Goal: Information Seeking & Learning: Learn about a topic

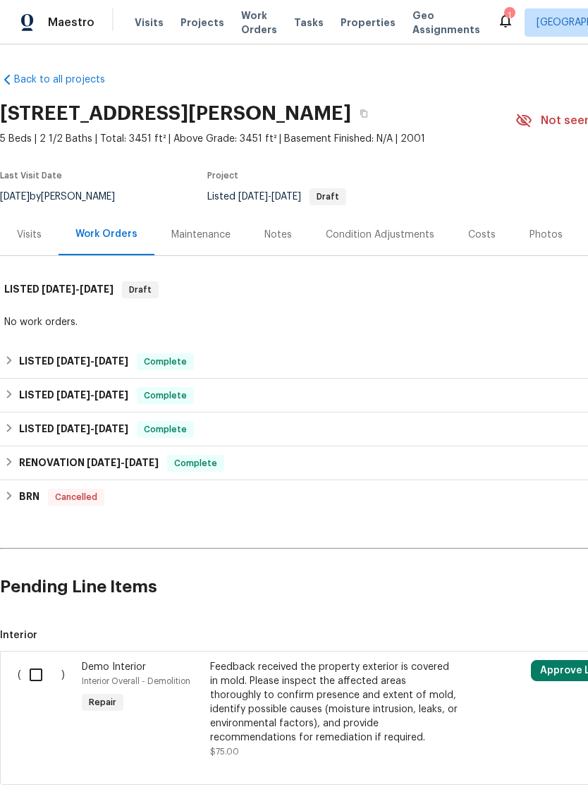
click at [538, 238] on div "Photos" at bounding box center [546, 235] width 33 height 14
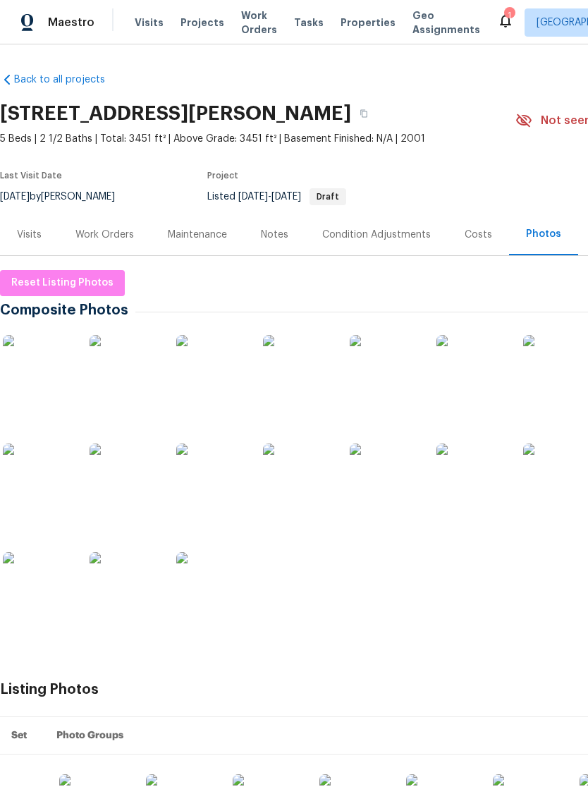
click at [40, 378] on img at bounding box center [38, 370] width 71 height 71
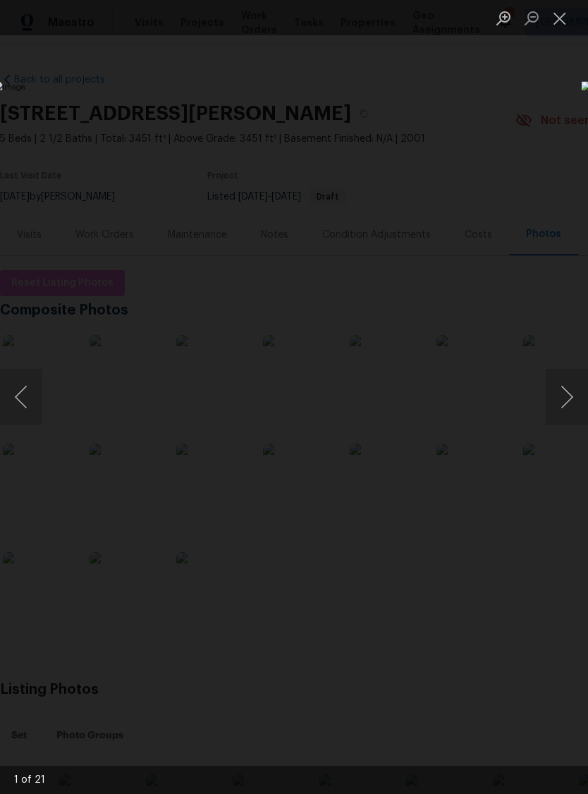
click at [568, 396] on button "Next image" at bounding box center [567, 397] width 42 height 56
click at [572, 396] on button "Next image" at bounding box center [567, 397] width 42 height 56
click at [571, 396] on button "Next image" at bounding box center [567, 397] width 42 height 56
click at [572, 396] on button "Next image" at bounding box center [567, 397] width 42 height 56
click at [571, 396] on button "Next image" at bounding box center [567, 397] width 42 height 56
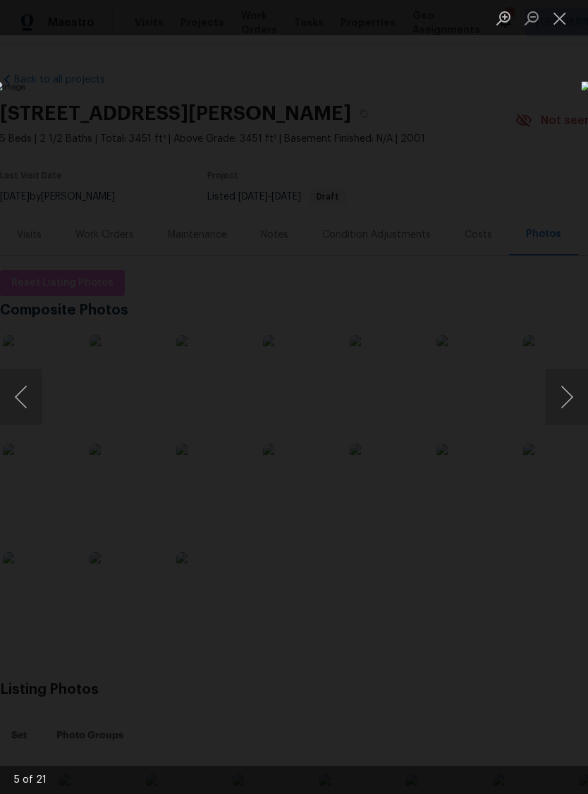
click at [570, 396] on button "Next image" at bounding box center [567, 397] width 42 height 56
click at [567, 396] on button "Next image" at bounding box center [567, 397] width 42 height 56
click at [571, 398] on button "Next image" at bounding box center [567, 397] width 42 height 56
click at [29, 391] on button "Previous image" at bounding box center [21, 397] width 42 height 56
click at [563, 18] on button "Close lightbox" at bounding box center [560, 18] width 28 height 25
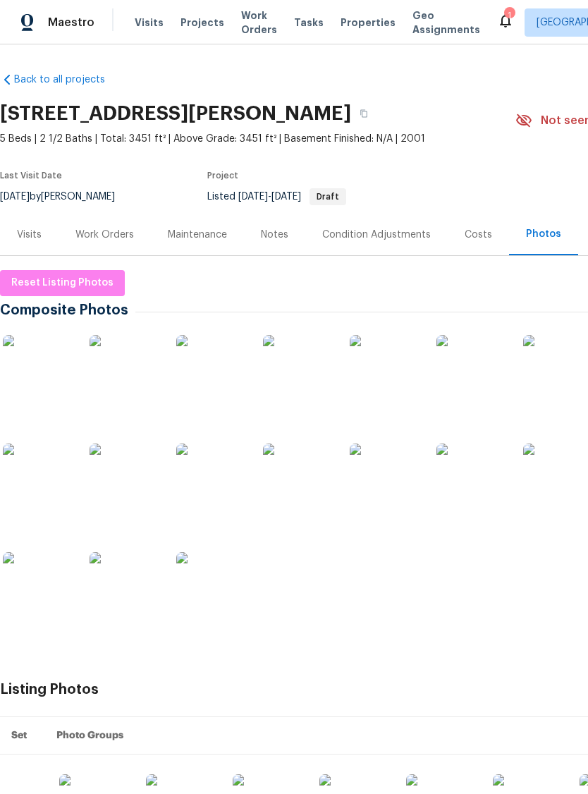
click at [35, 238] on div "Visits" at bounding box center [29, 235] width 25 height 14
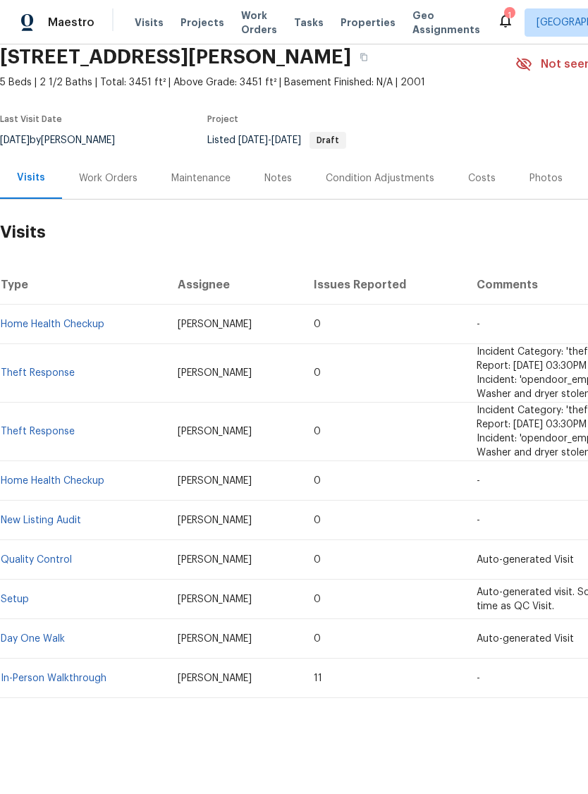
scroll to position [68, 0]
click at [60, 320] on link "Home Health Checkup" at bounding box center [53, 325] width 104 height 10
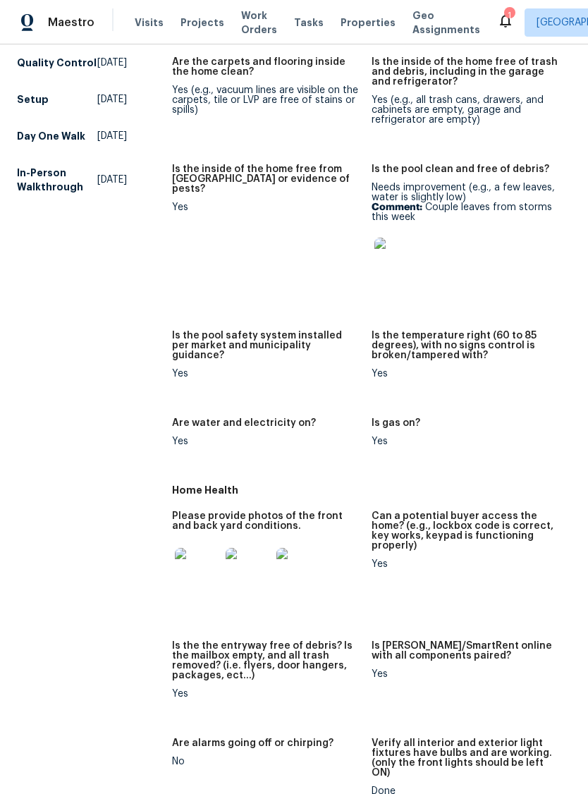
scroll to position [384, 0]
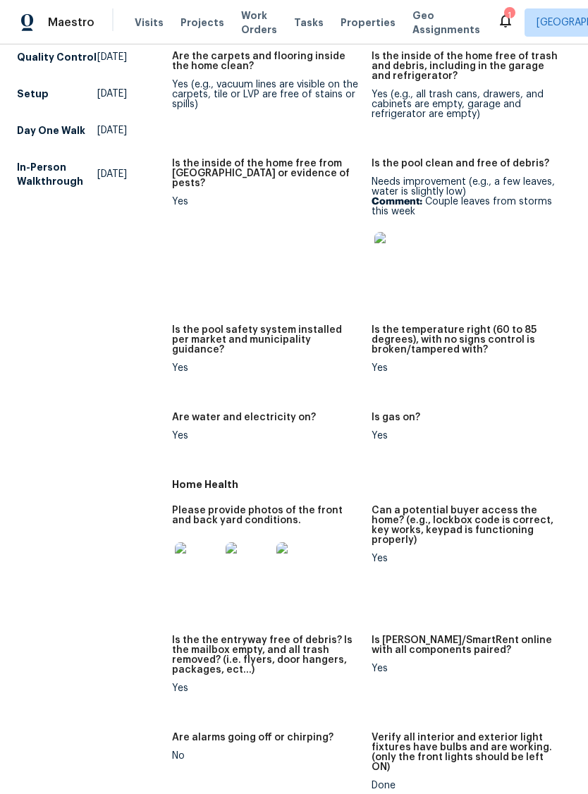
click at [186, 564] on img at bounding box center [197, 565] width 45 height 45
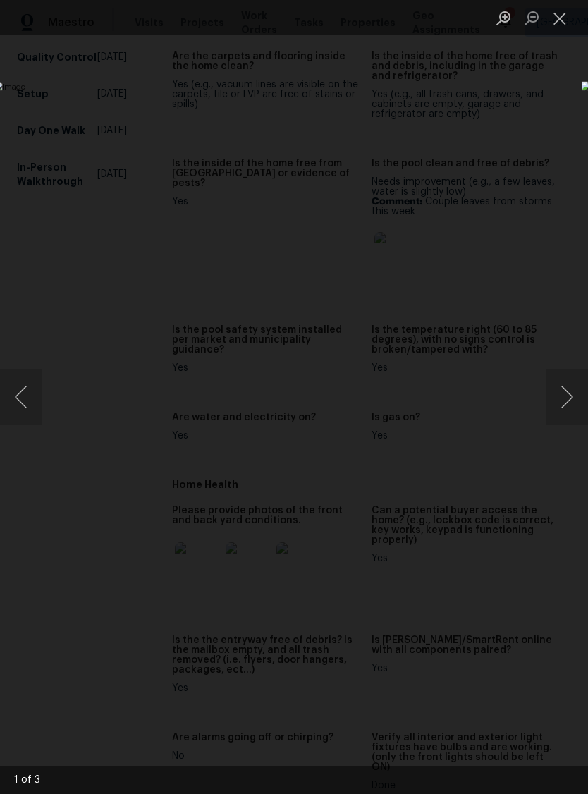
click at [571, 392] on button "Next image" at bounding box center [567, 397] width 42 height 56
click at [572, 391] on button "Next image" at bounding box center [567, 397] width 42 height 56
click at [574, 384] on button "Next image" at bounding box center [567, 397] width 42 height 56
click at [569, 389] on button "Next image" at bounding box center [567, 397] width 42 height 56
click at [569, 18] on button "Close lightbox" at bounding box center [560, 18] width 28 height 25
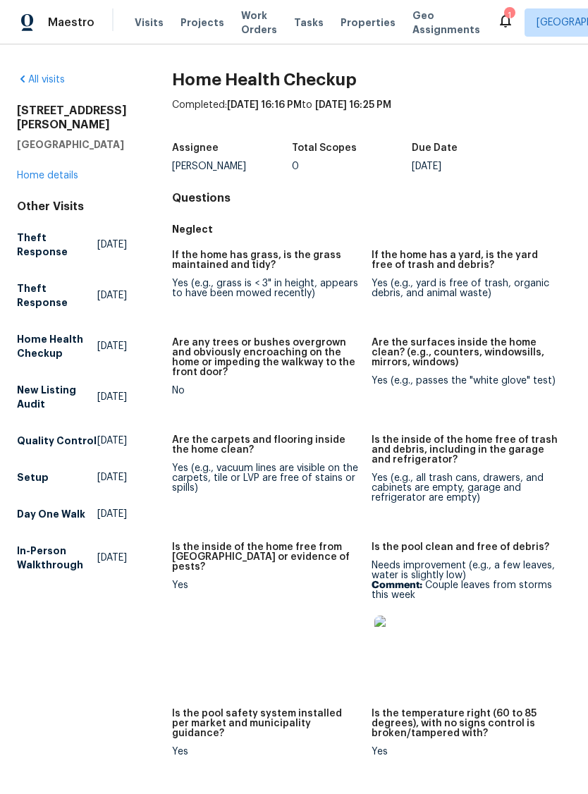
scroll to position [0, 0]
click at [66, 171] on link "Home details" at bounding box center [47, 176] width 61 height 10
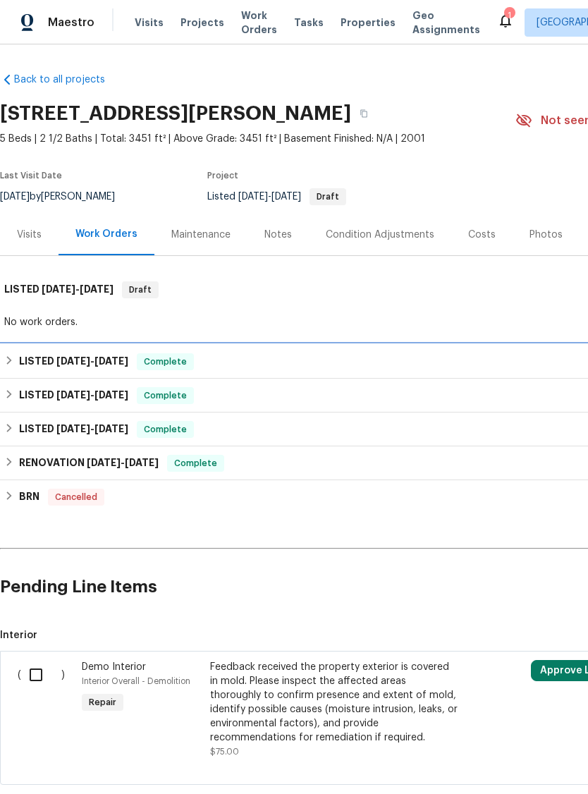
click at [85, 362] on span "[DATE]" at bounding box center [73, 361] width 34 height 10
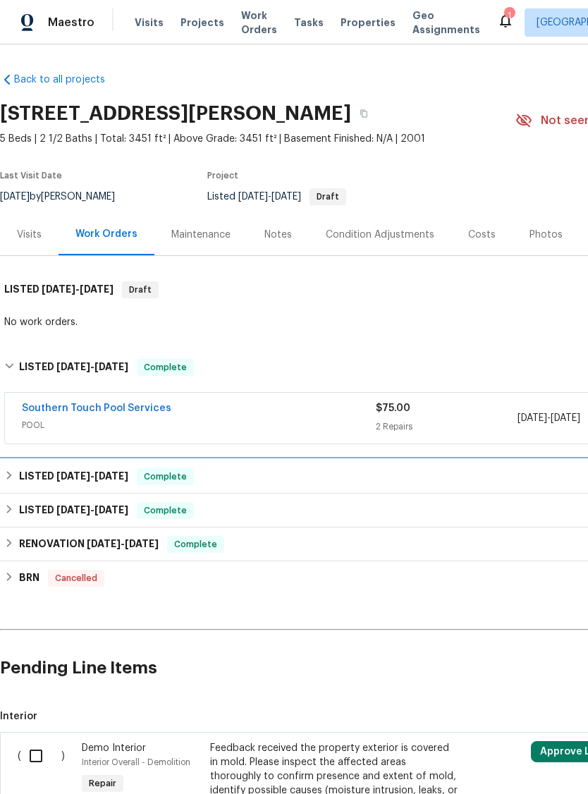
click at [109, 480] on span "[DATE]" at bounding box center [112, 476] width 34 height 10
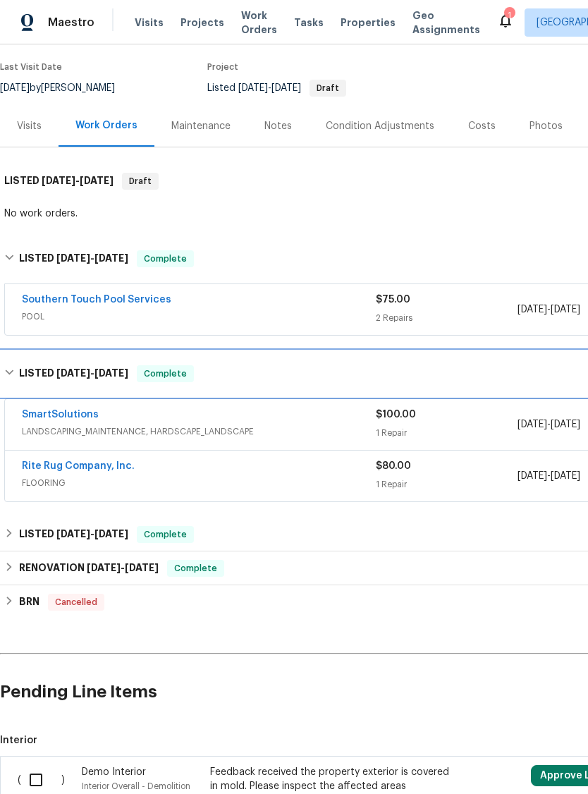
scroll to position [109, 0]
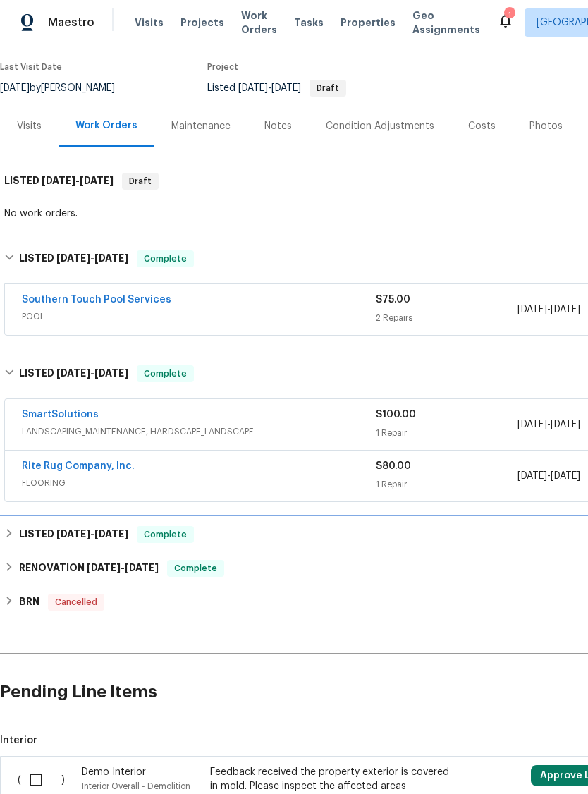
click at [76, 530] on span "[DATE]" at bounding box center [73, 534] width 34 height 10
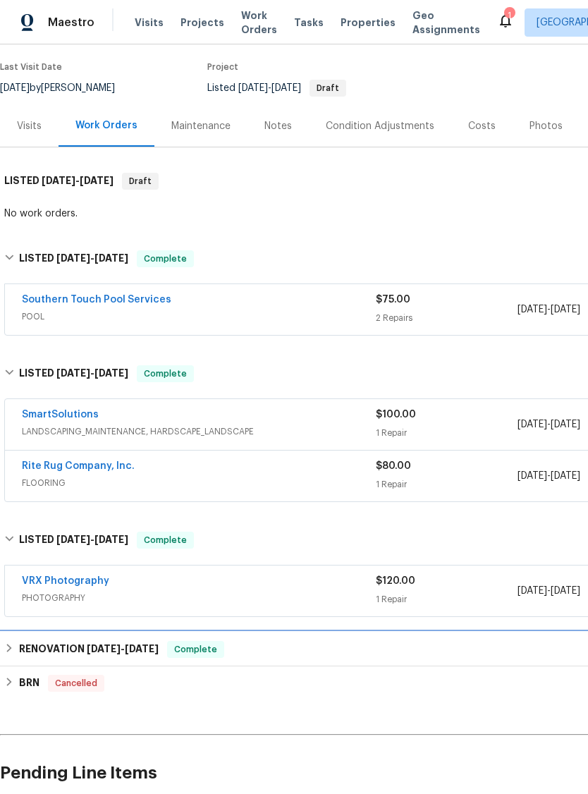
click at [102, 648] on span "[DATE]" at bounding box center [104, 649] width 34 height 10
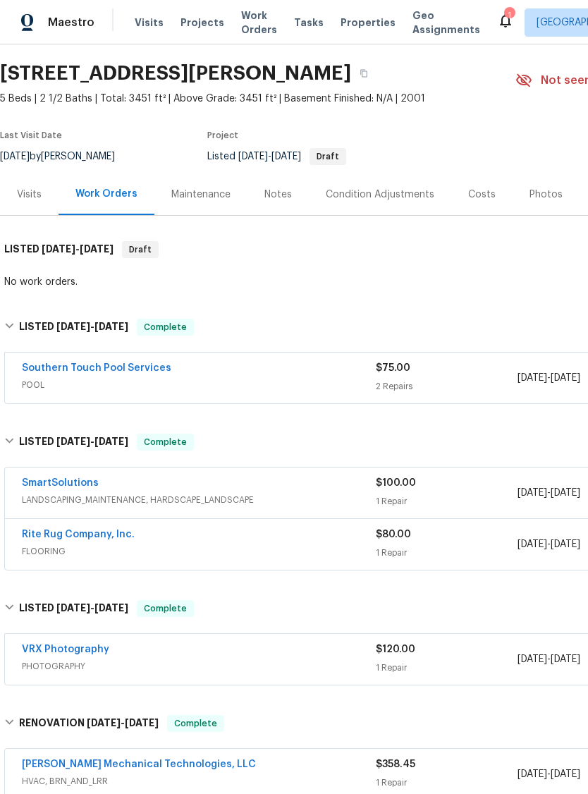
scroll to position [39, 0]
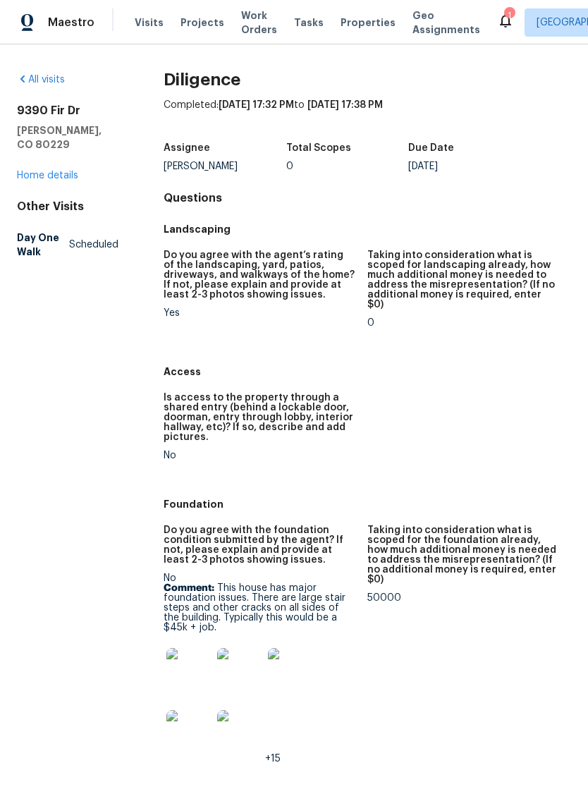
click at [191, 658] on img at bounding box center [188, 670] width 45 height 45
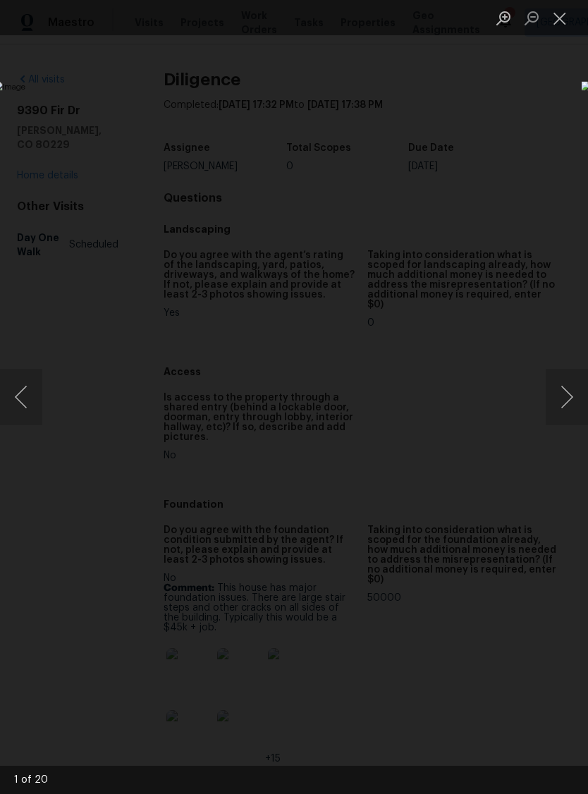
click at [550, 397] on button "Next image" at bounding box center [567, 397] width 42 height 56
click at [564, 404] on button "Next image" at bounding box center [567, 397] width 42 height 56
click at [559, 397] on button "Next image" at bounding box center [567, 397] width 42 height 56
click at [565, 406] on button "Next image" at bounding box center [567, 397] width 42 height 56
click at [560, 399] on button "Next image" at bounding box center [567, 397] width 42 height 56
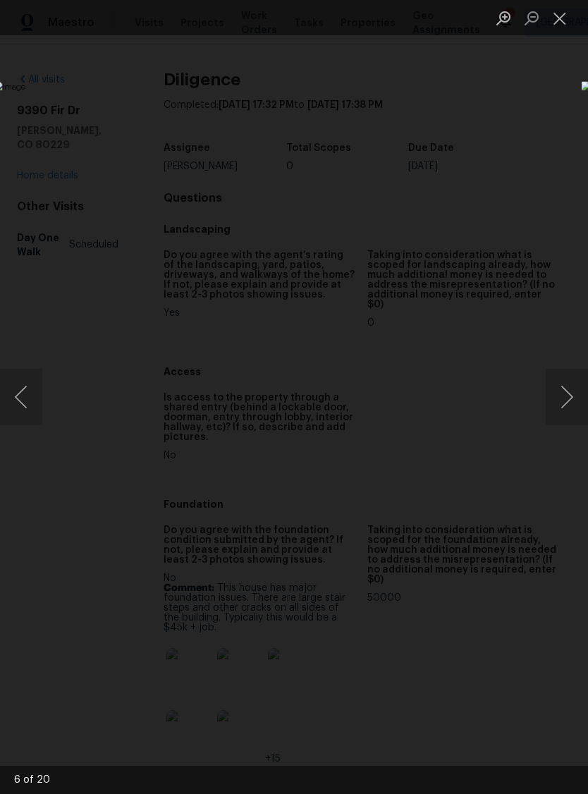
click at [552, 387] on button "Next image" at bounding box center [567, 397] width 42 height 56
click at [552, 393] on button "Next image" at bounding box center [567, 397] width 42 height 56
click at [561, 408] on button "Next image" at bounding box center [567, 397] width 42 height 56
click at [571, 387] on button "Next image" at bounding box center [567, 397] width 42 height 56
click at [573, 389] on button "Next image" at bounding box center [567, 397] width 42 height 56
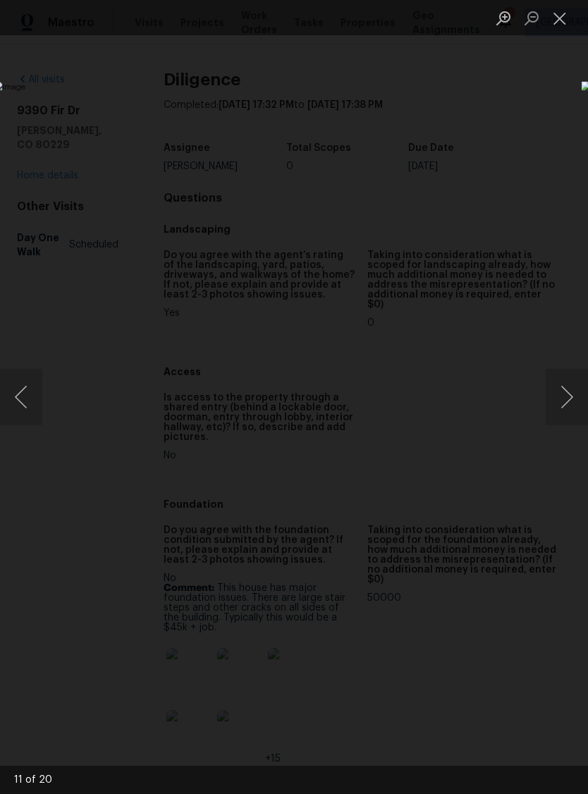
click at [574, 387] on button "Next image" at bounding box center [567, 397] width 42 height 56
click at [573, 386] on button "Next image" at bounding box center [567, 397] width 42 height 56
click at [573, 385] on button "Next image" at bounding box center [567, 397] width 42 height 56
click at [574, 386] on button "Next image" at bounding box center [567, 397] width 42 height 56
click at [557, 392] on button "Next image" at bounding box center [567, 397] width 42 height 56
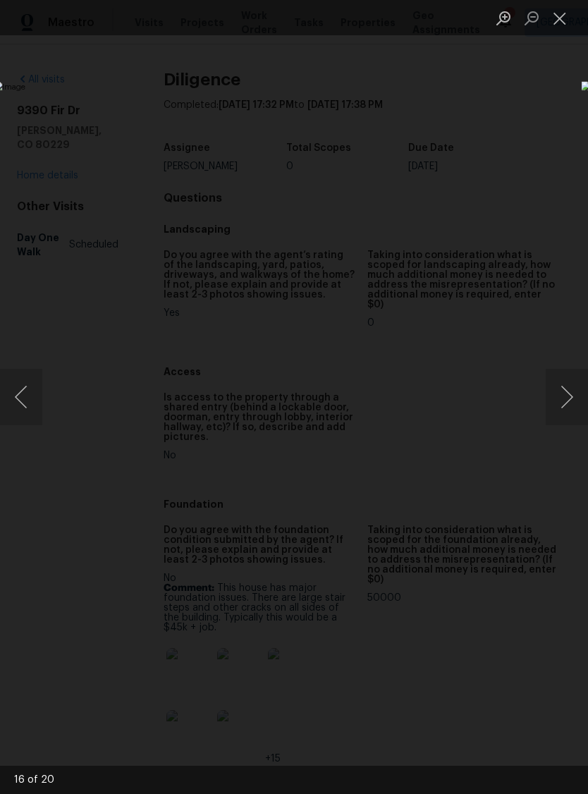
click at [556, 14] on button "Close lightbox" at bounding box center [560, 18] width 28 height 25
